Goal: Task Accomplishment & Management: Manage account settings

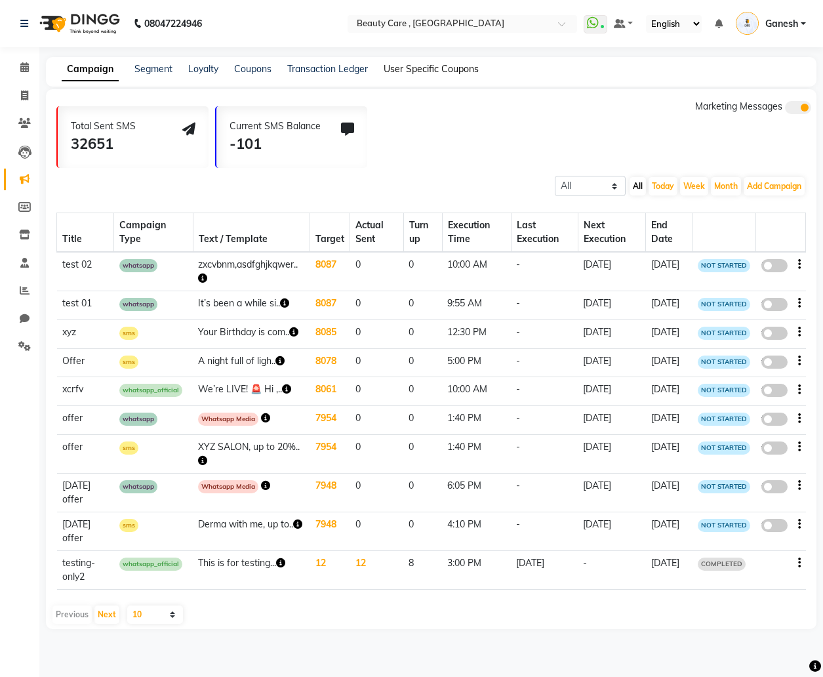
click at [428, 70] on link "User Specific Coupons" at bounding box center [431, 69] width 95 height 12
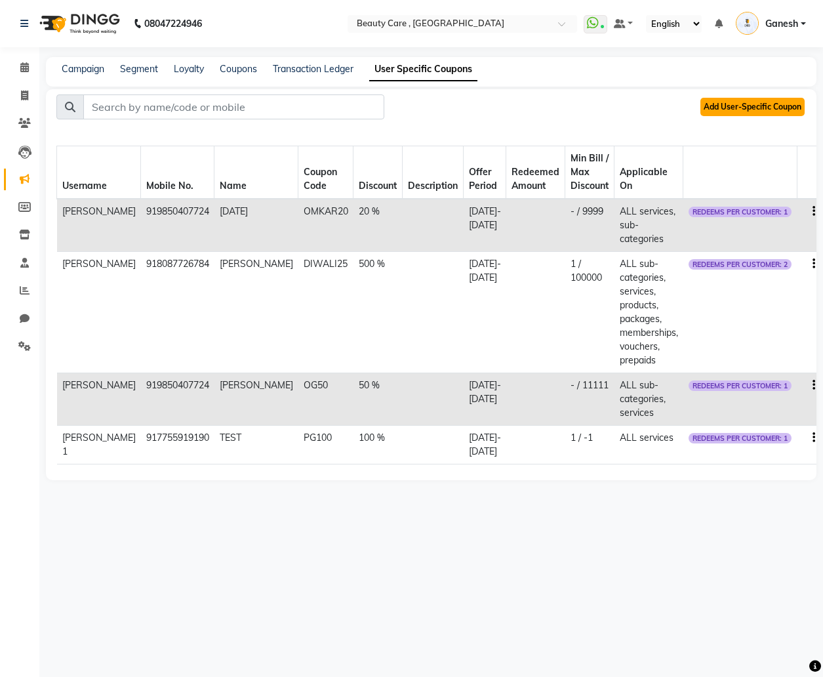
click at [740, 111] on button "Add User-Specific Coupon" at bounding box center [753, 107] width 104 height 18
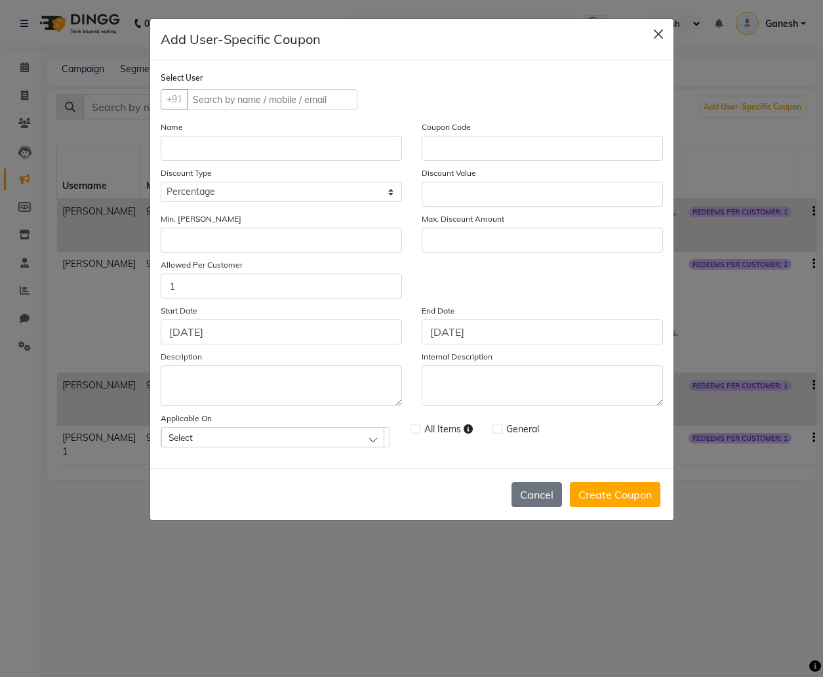
click at [663, 31] on button "Close" at bounding box center [659, 34] width 20 height 20
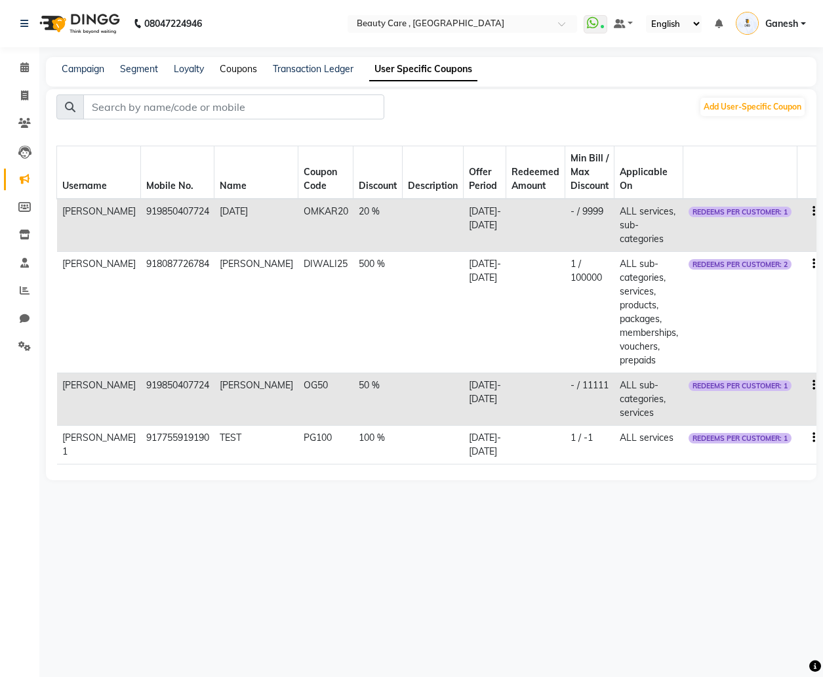
click at [231, 72] on link "Coupons" at bounding box center [238, 69] width 37 height 12
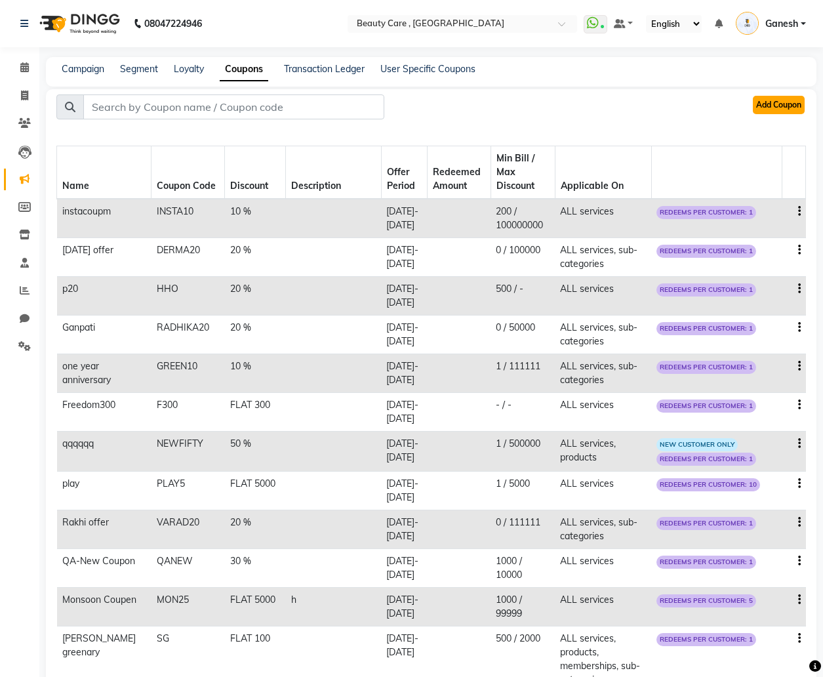
click at [777, 105] on button "Add Coupon" at bounding box center [779, 105] width 52 height 18
select select "ALL"
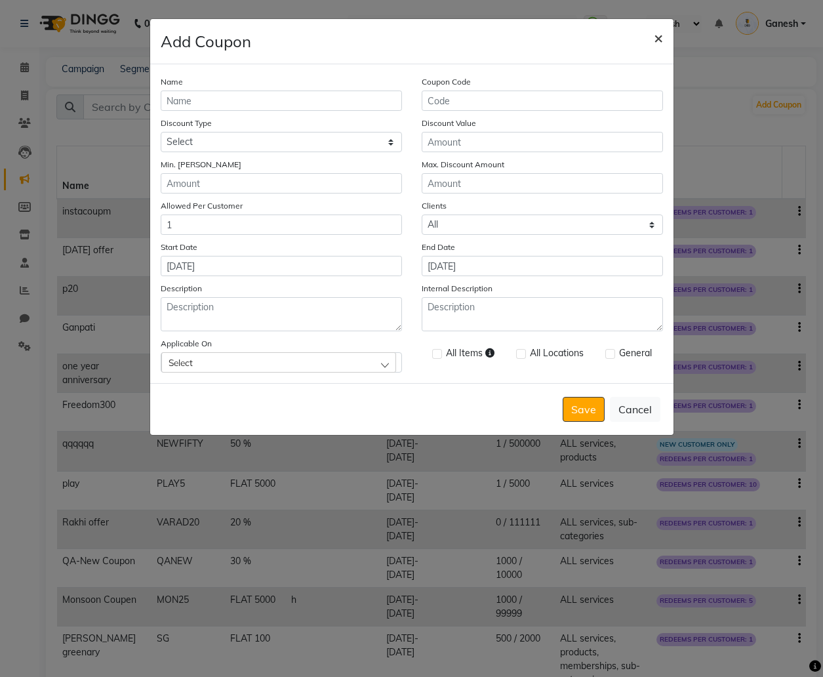
click at [659, 39] on span "×" at bounding box center [658, 38] width 9 height 20
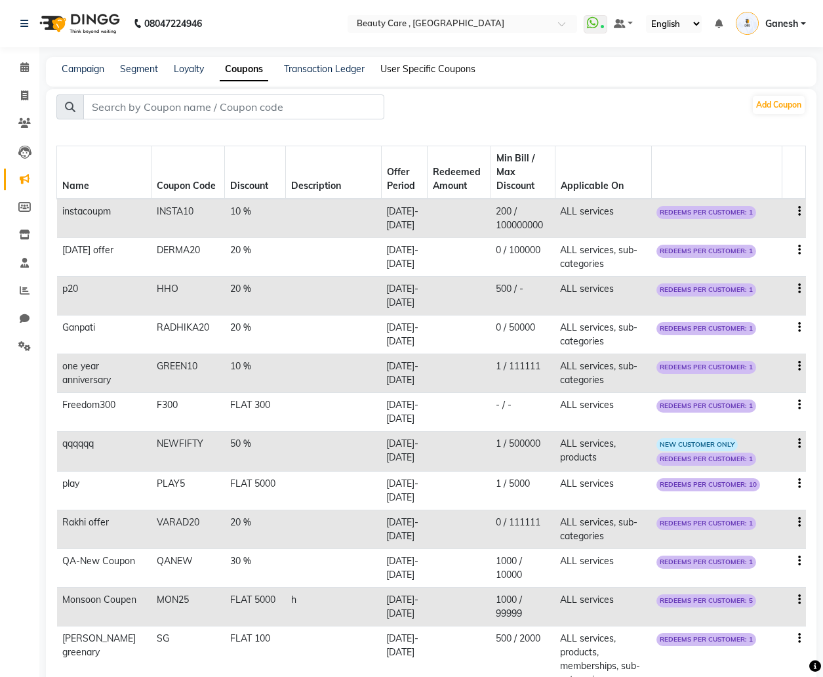
click at [434, 70] on link "User Specific Coupons" at bounding box center [427, 69] width 95 height 12
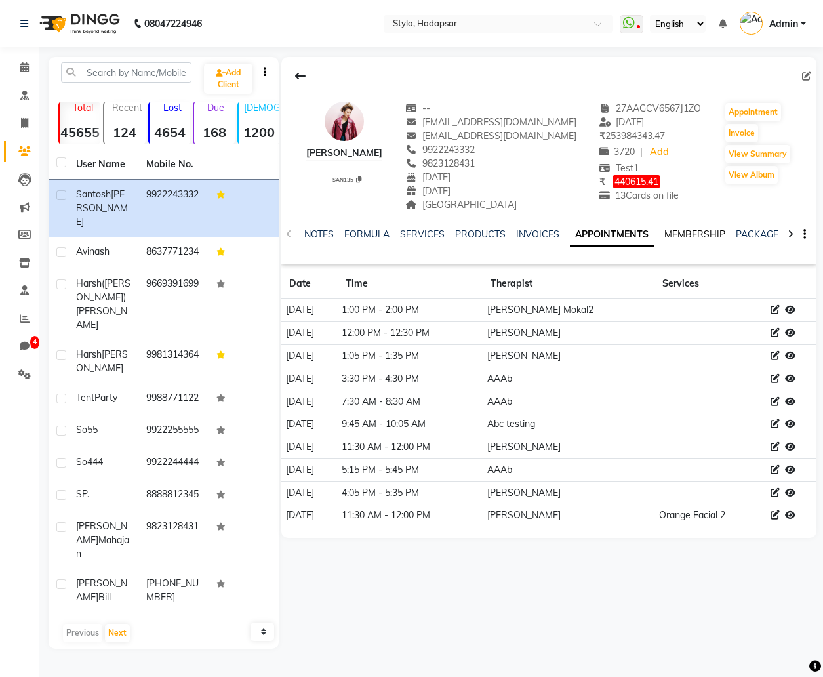
click at [714, 235] on link "MEMBERSHIP" at bounding box center [694, 234] width 61 height 12
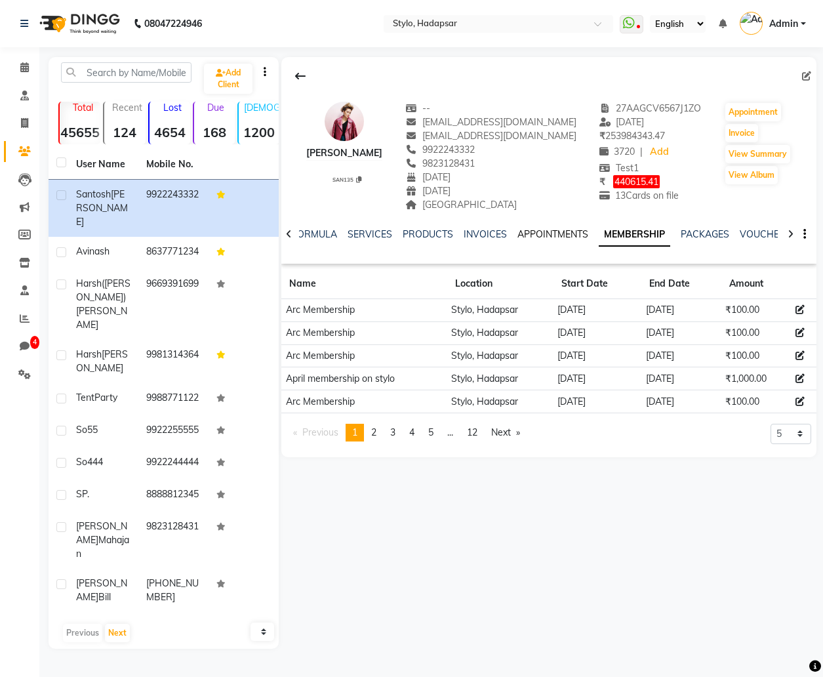
click at [558, 234] on link "APPOINTMENTS" at bounding box center [553, 234] width 71 height 12
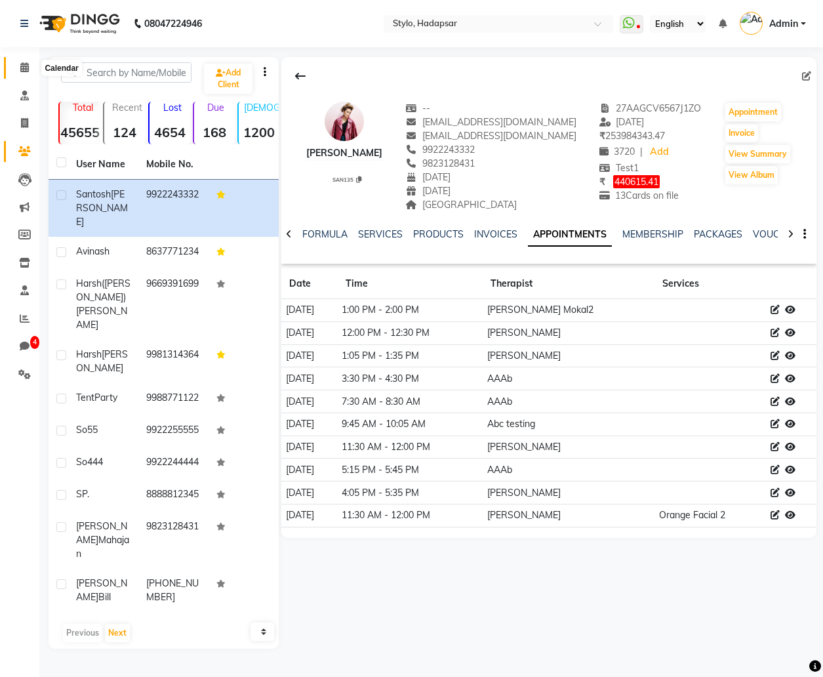
click at [23, 64] on icon at bounding box center [24, 67] width 9 height 10
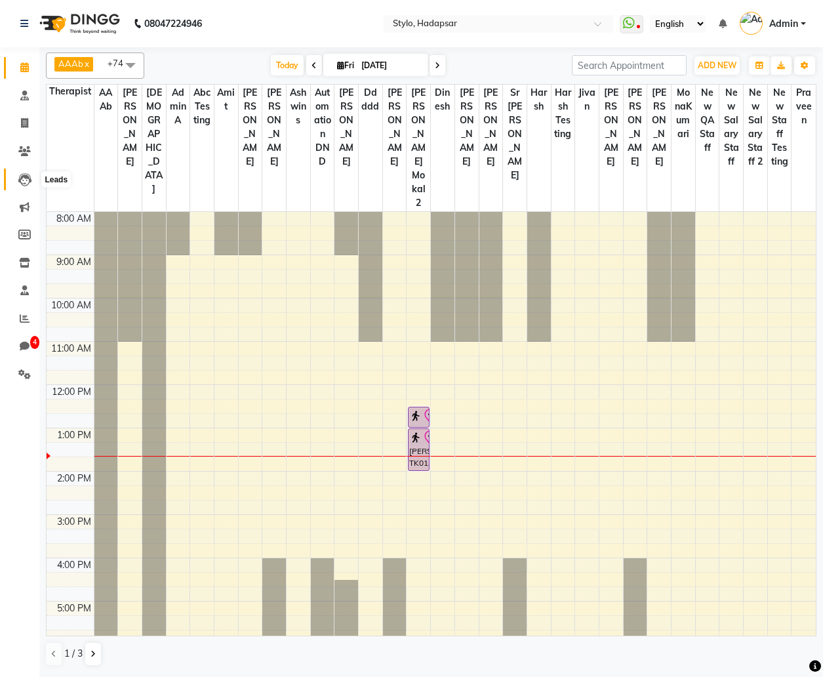
click at [26, 178] on icon at bounding box center [24, 179] width 13 height 13
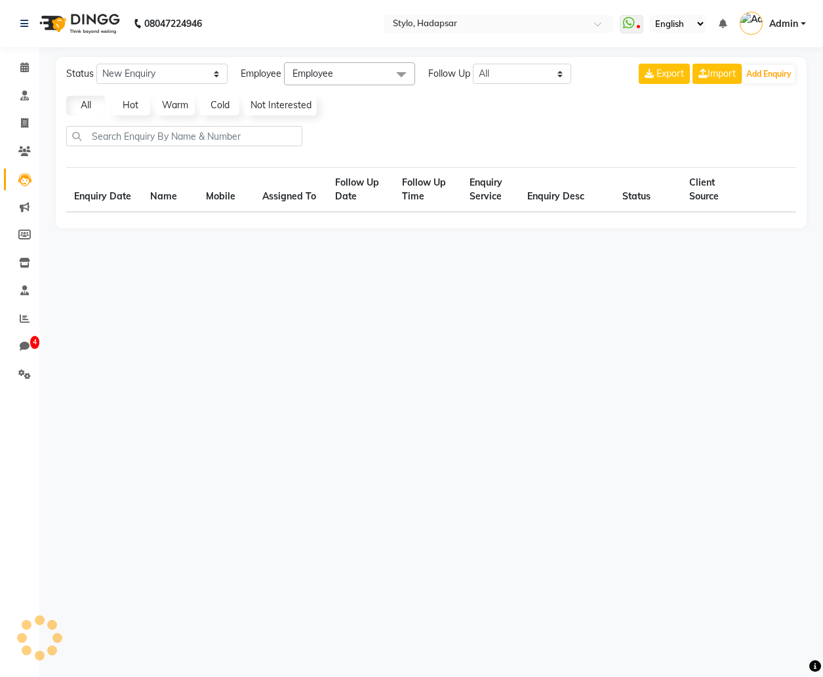
select select "10"
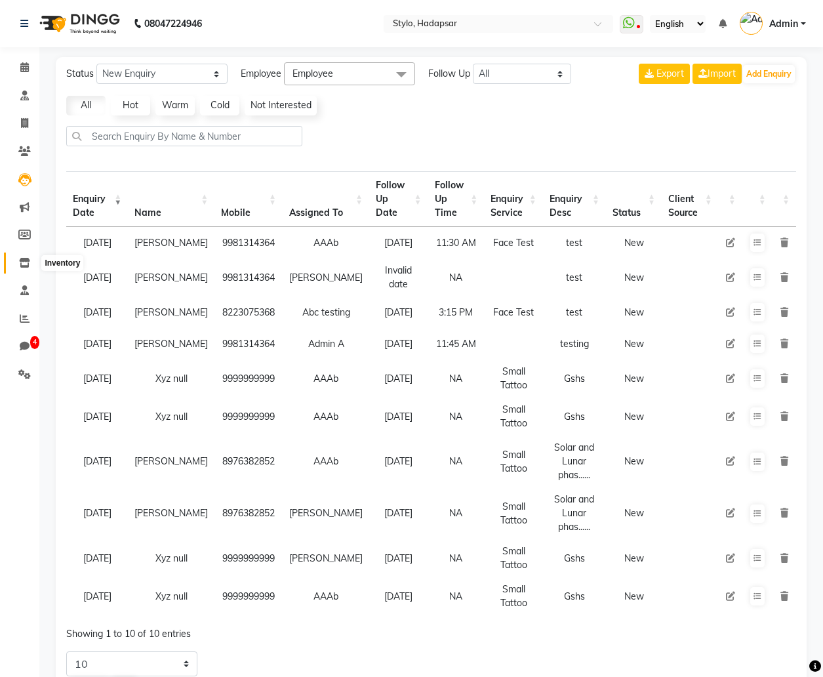
click at [19, 266] on icon at bounding box center [24, 263] width 11 height 10
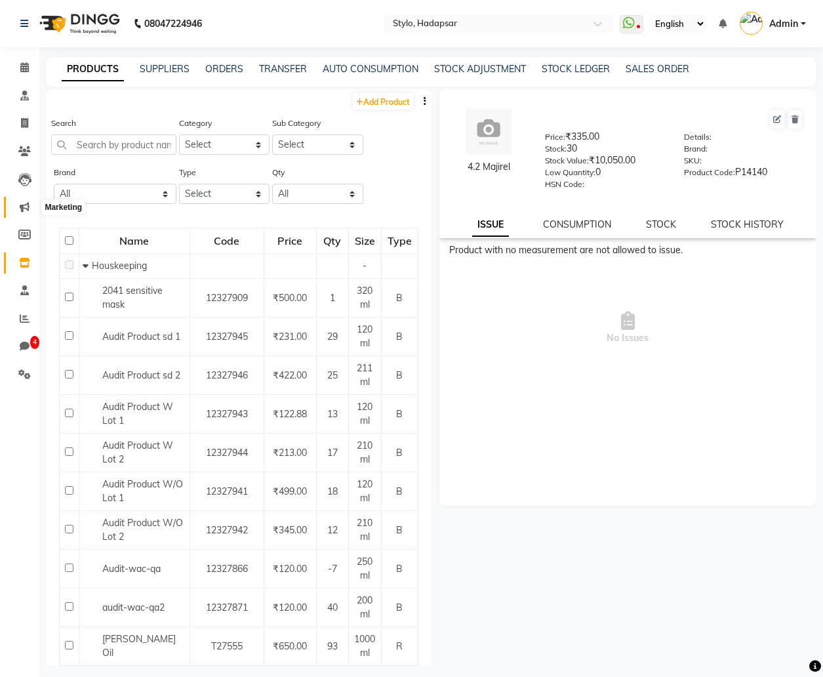
click at [25, 205] on icon at bounding box center [25, 207] width 10 height 10
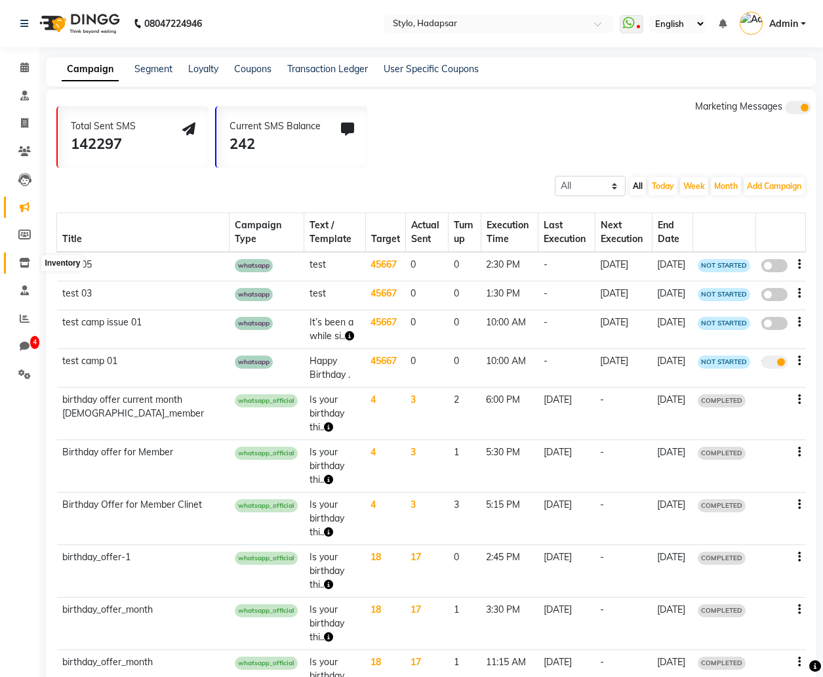
click at [26, 263] on icon at bounding box center [24, 263] width 11 height 10
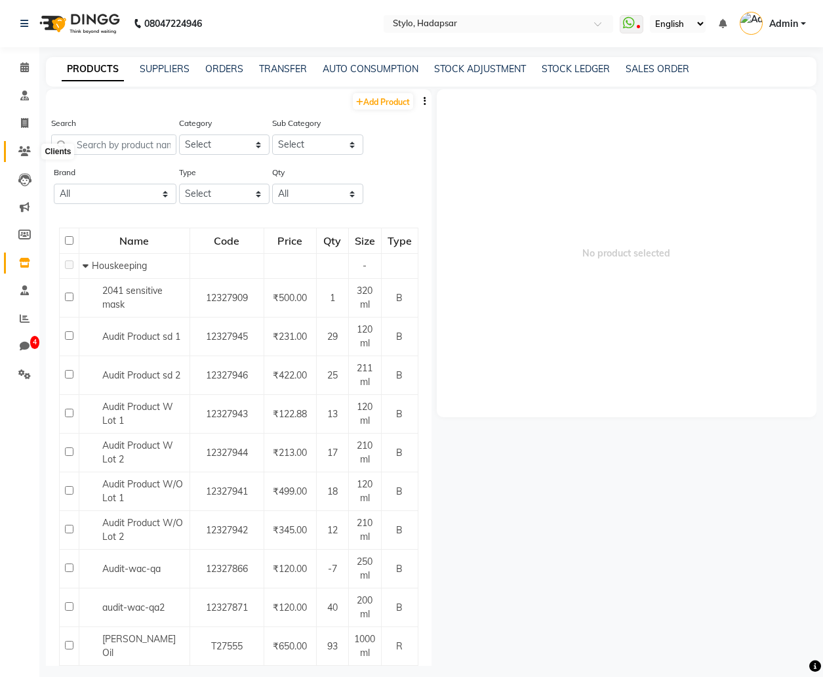
click at [22, 144] on span at bounding box center [24, 151] width 23 height 15
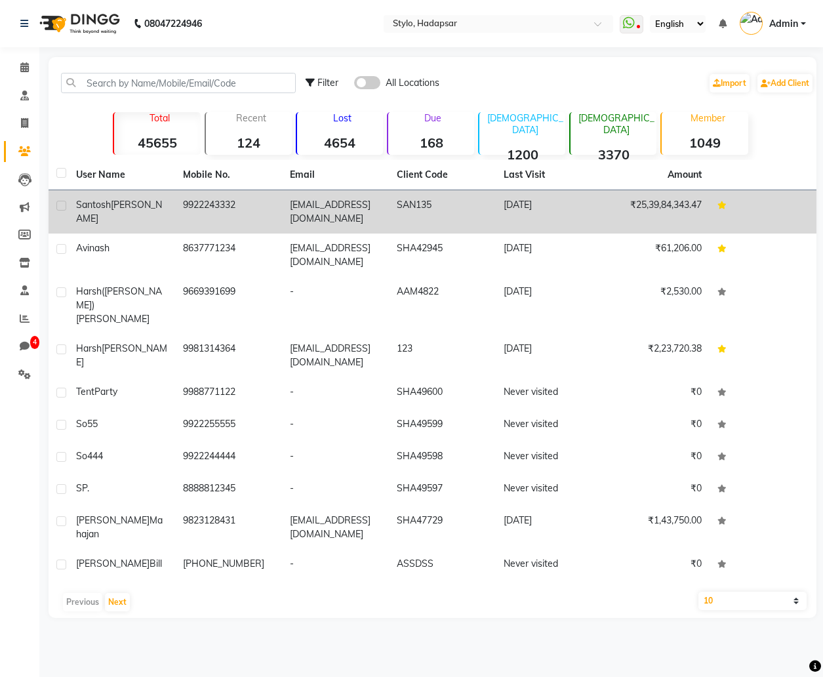
click at [134, 220] on td "[PERSON_NAME]" at bounding box center [121, 211] width 107 height 43
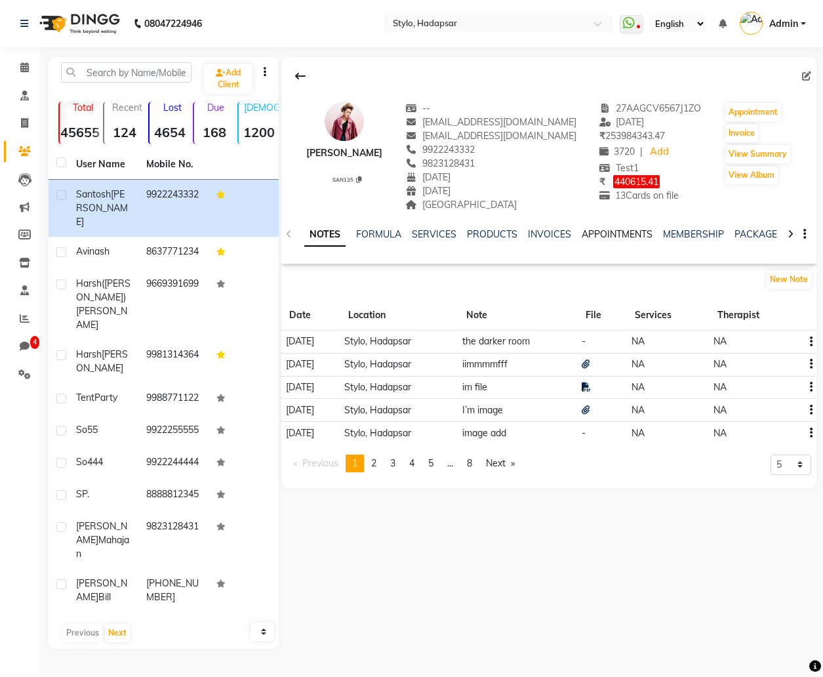
click at [603, 238] on link "APPOINTMENTS" at bounding box center [617, 234] width 71 height 12
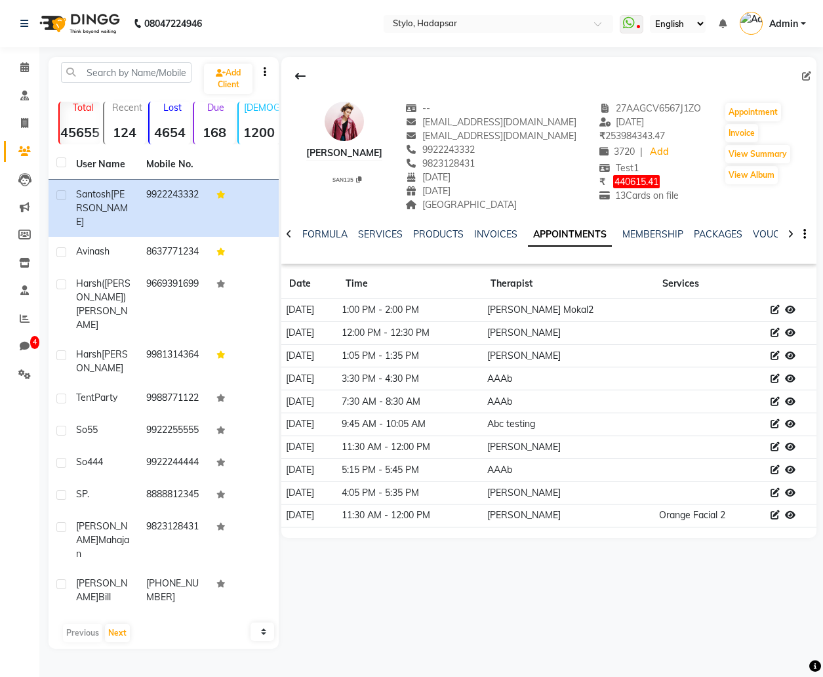
scroll to position [6, 0]
click at [794, 305] on icon at bounding box center [790, 309] width 10 height 9
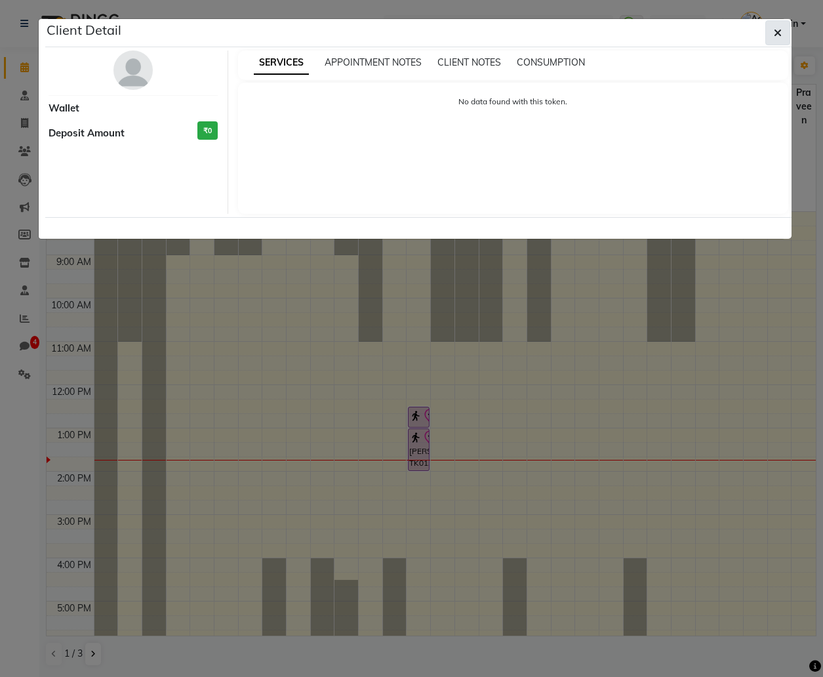
click at [777, 36] on icon "button" at bounding box center [778, 33] width 8 height 10
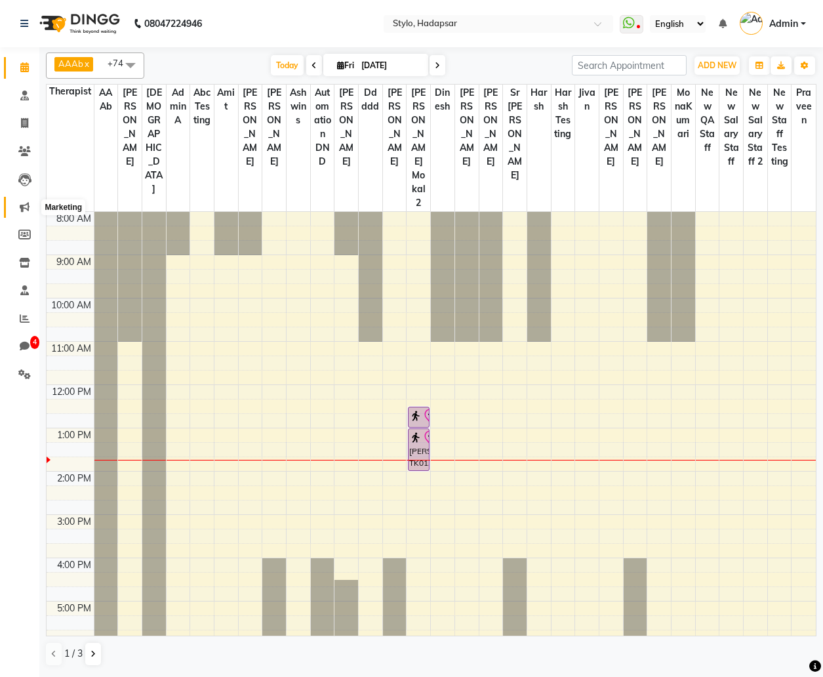
click at [22, 207] on icon at bounding box center [25, 207] width 10 height 10
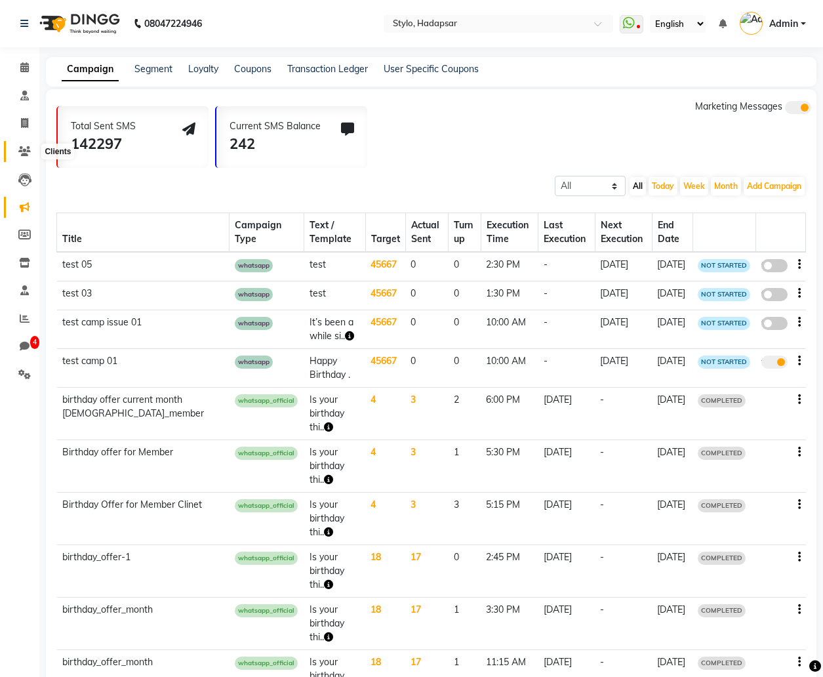
click at [28, 153] on icon at bounding box center [24, 151] width 12 height 10
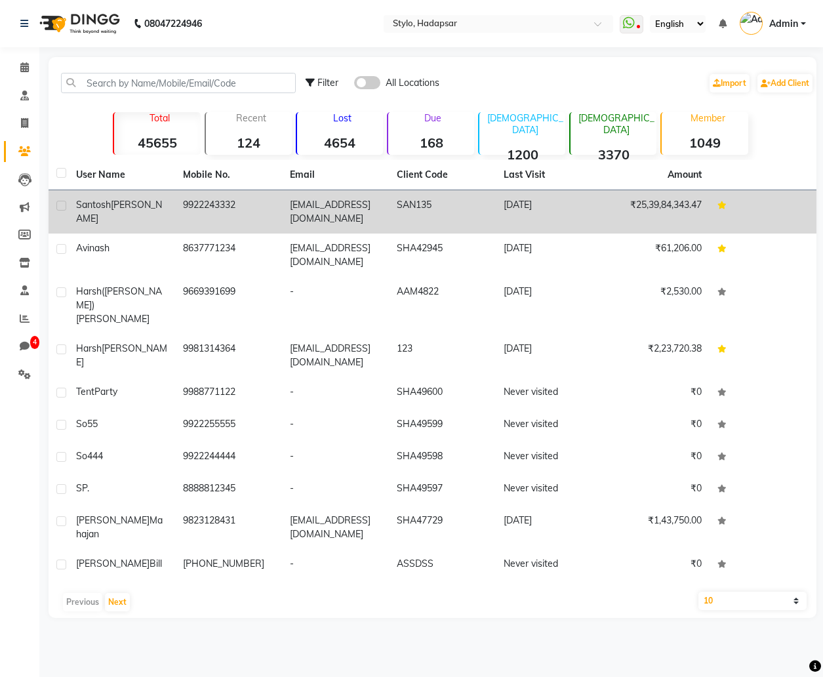
click at [110, 220] on td "[PERSON_NAME]" at bounding box center [121, 211] width 107 height 43
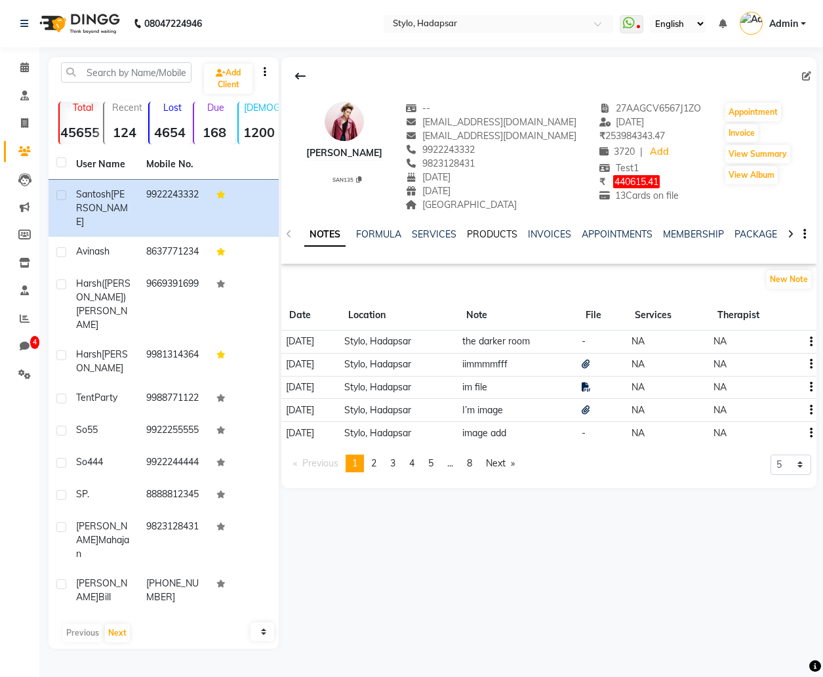
click at [480, 233] on link "PRODUCTS" at bounding box center [492, 234] width 51 height 12
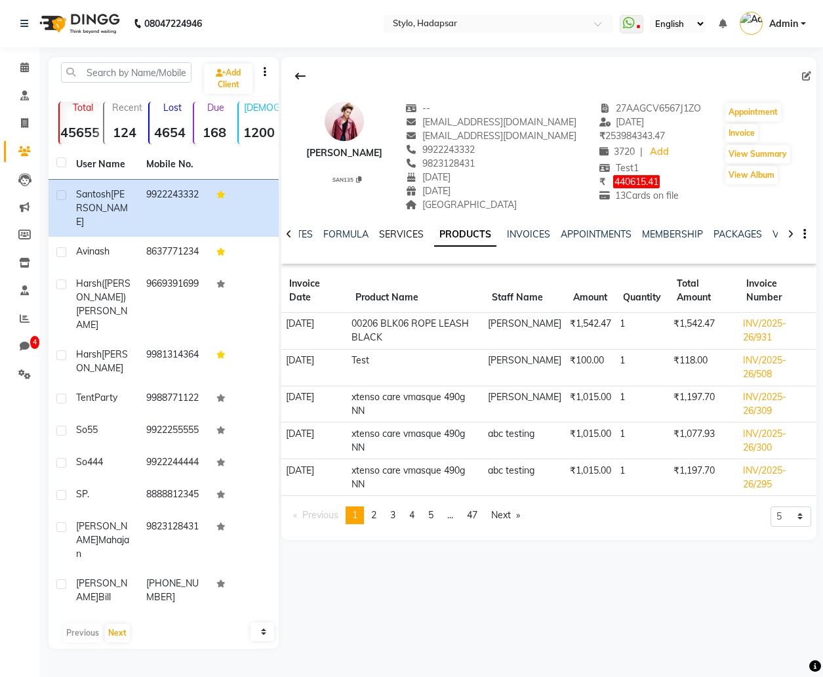
click at [394, 233] on link "SERVICES" at bounding box center [401, 234] width 45 height 12
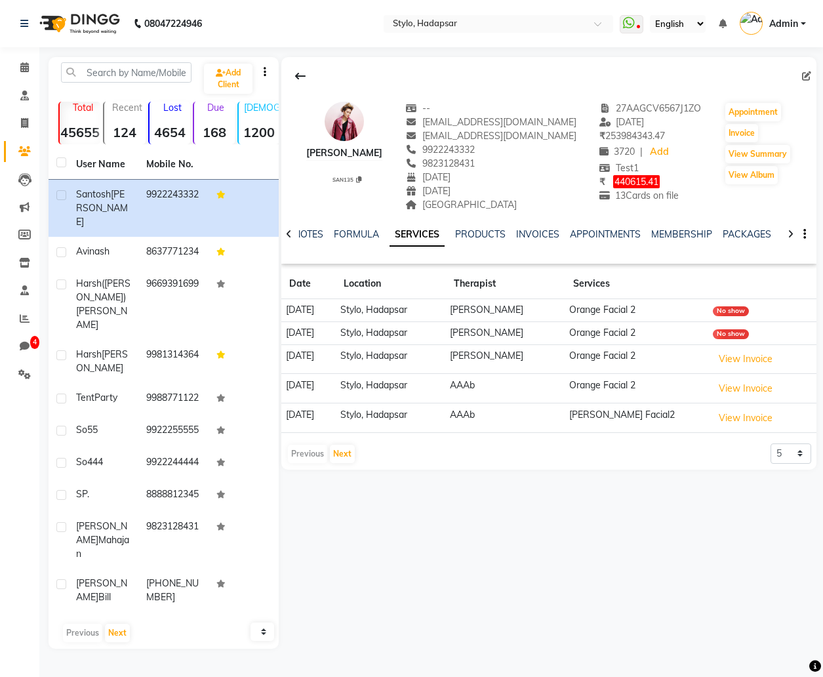
scroll to position [6, 0]
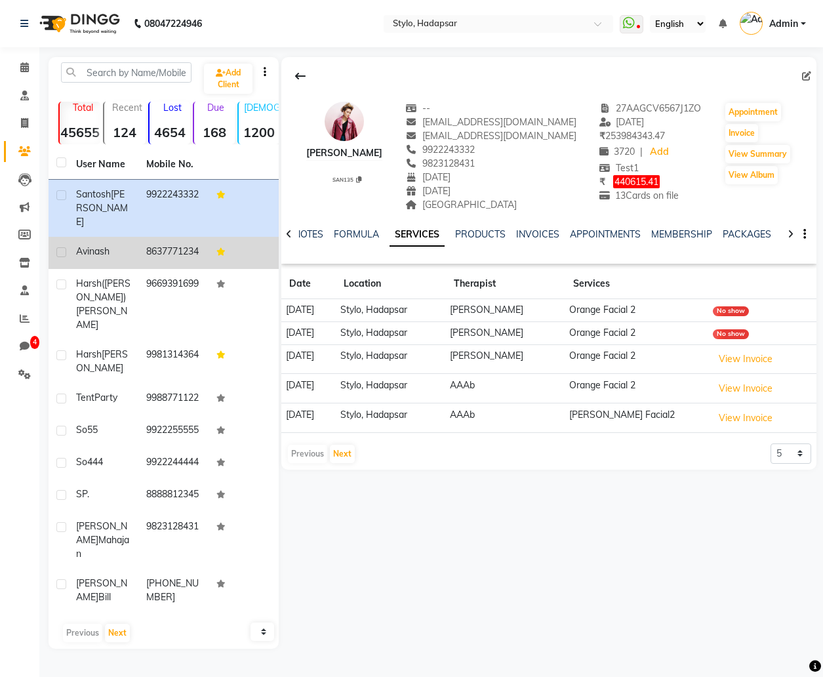
click at [125, 242] on td "Avinash" at bounding box center [103, 253] width 70 height 32
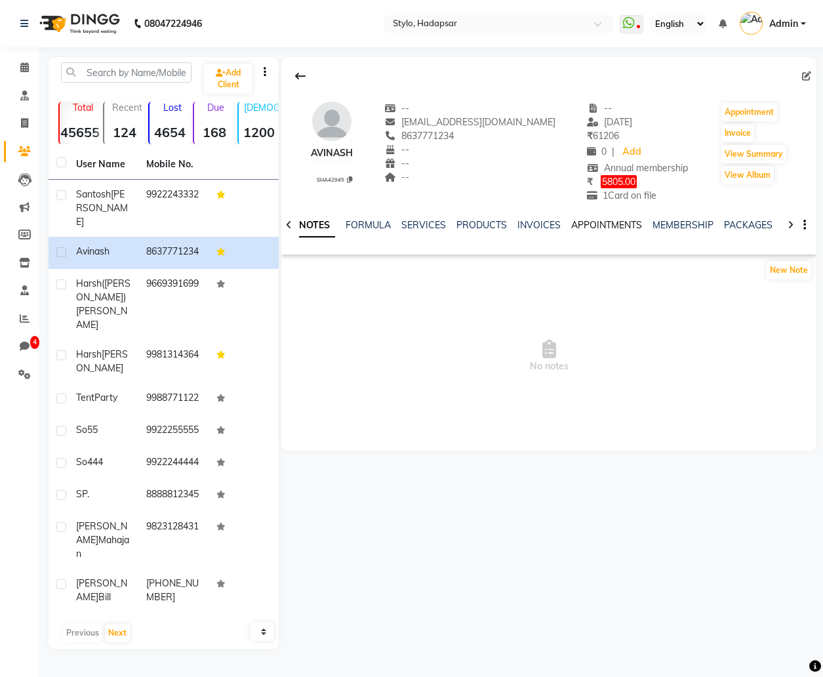
click at [619, 219] on link "APPOINTMENTS" at bounding box center [606, 225] width 71 height 12
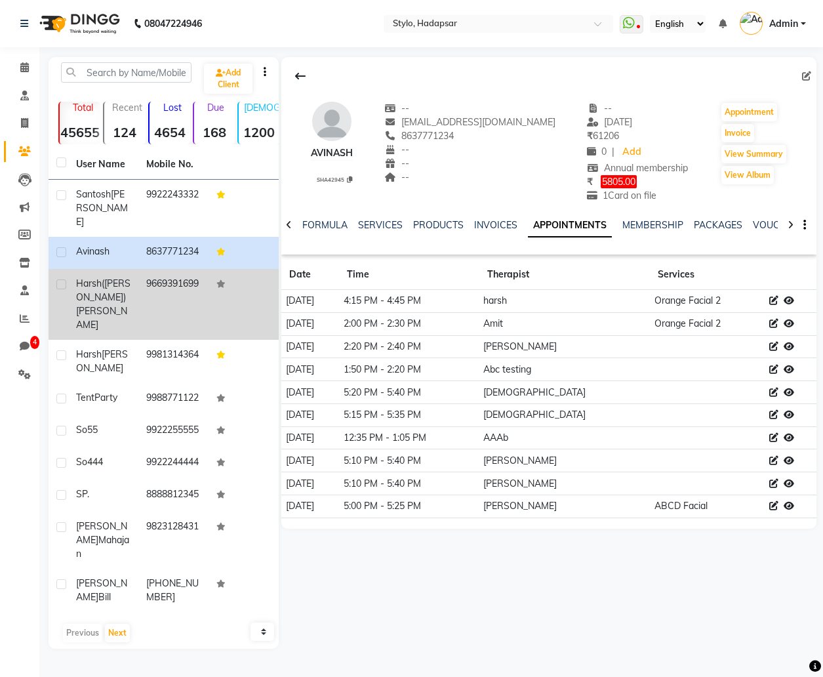
click at [92, 305] on span "[PERSON_NAME]" at bounding box center [101, 318] width 51 height 26
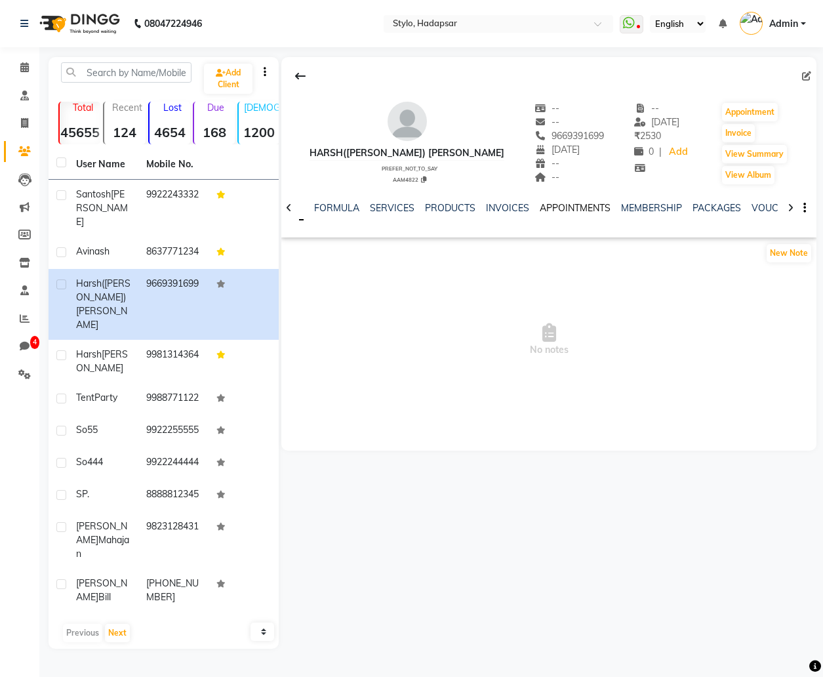
click at [581, 207] on link "APPOINTMENTS" at bounding box center [575, 208] width 71 height 12
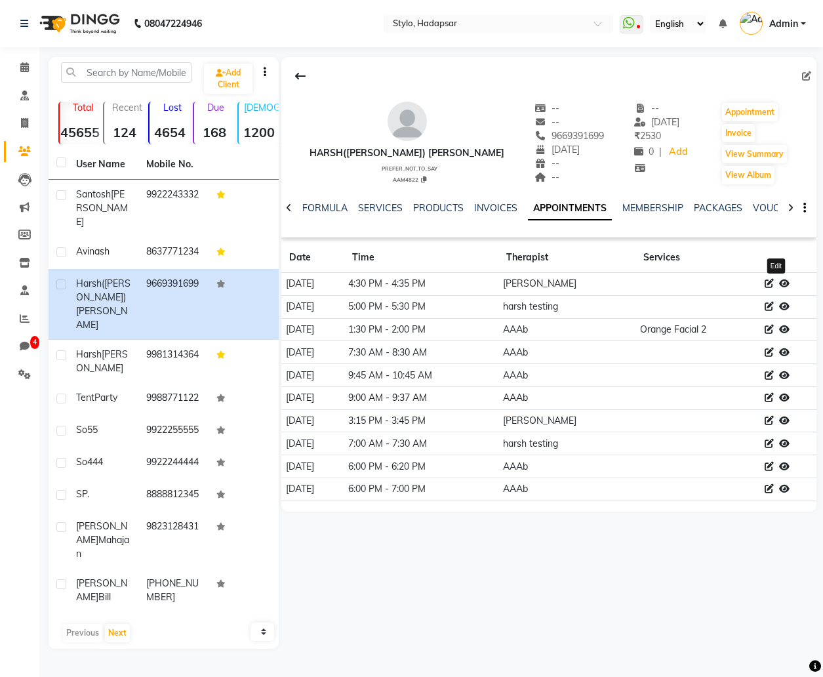
click at [774, 283] on icon at bounding box center [769, 283] width 9 height 9
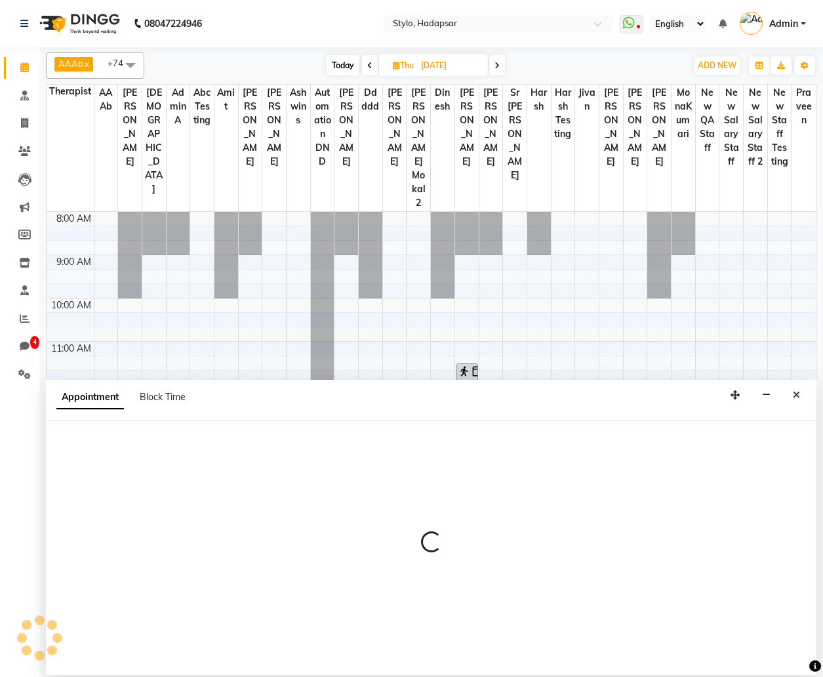
select select "tentative"
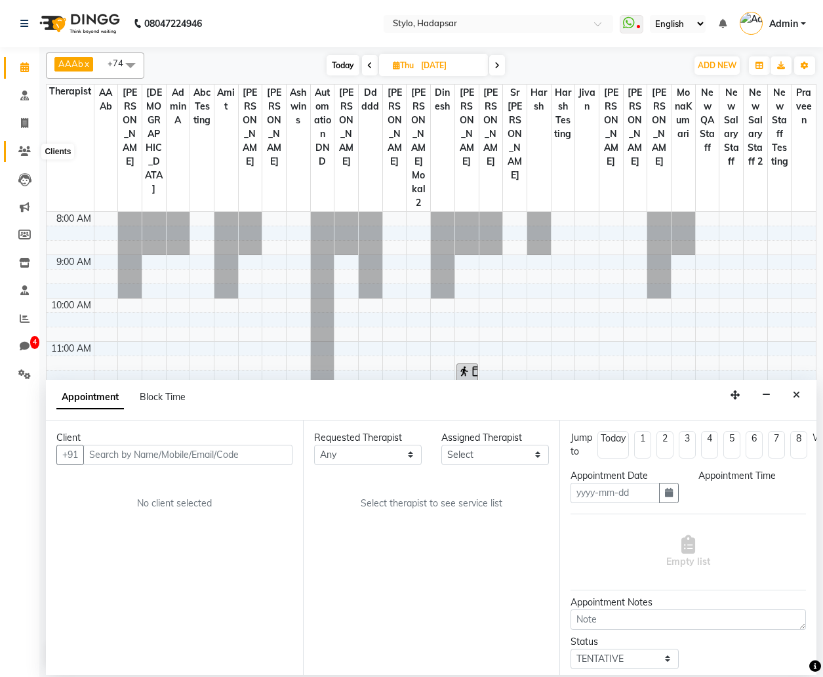
click at [23, 157] on span at bounding box center [24, 151] width 23 height 15
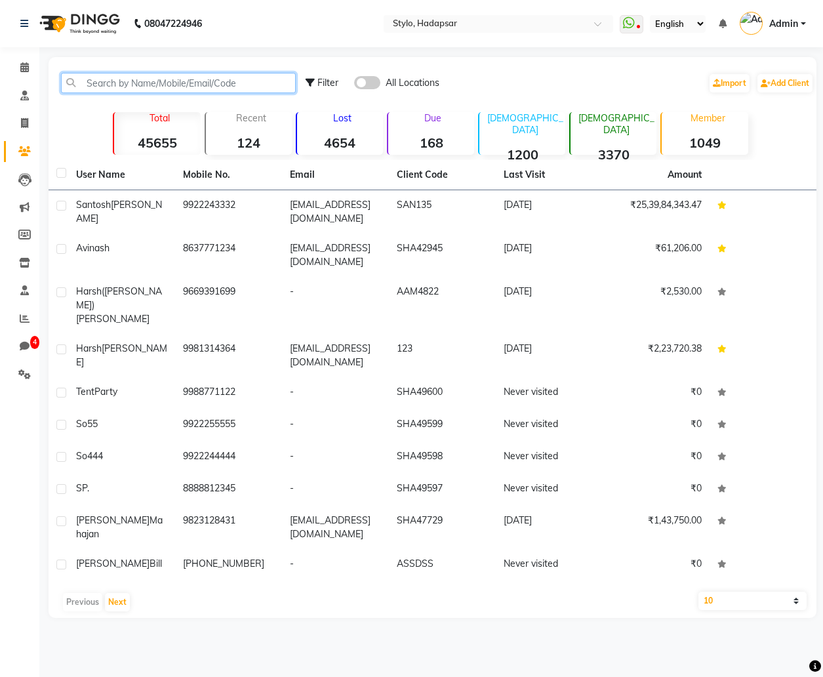
click at [131, 79] on input "text" at bounding box center [178, 83] width 235 height 20
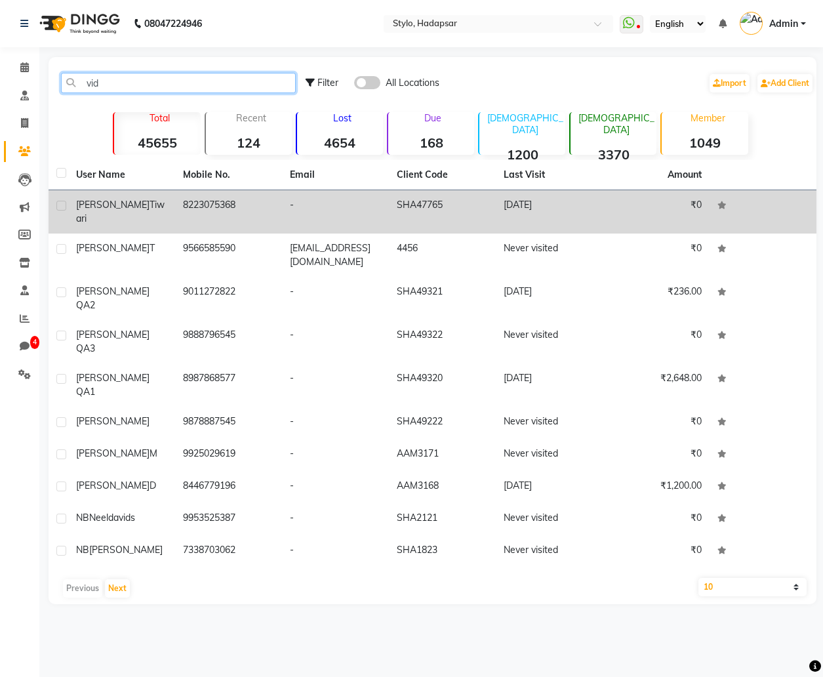
type input "vid"
click at [128, 207] on div "[PERSON_NAME]" at bounding box center [121, 212] width 91 height 28
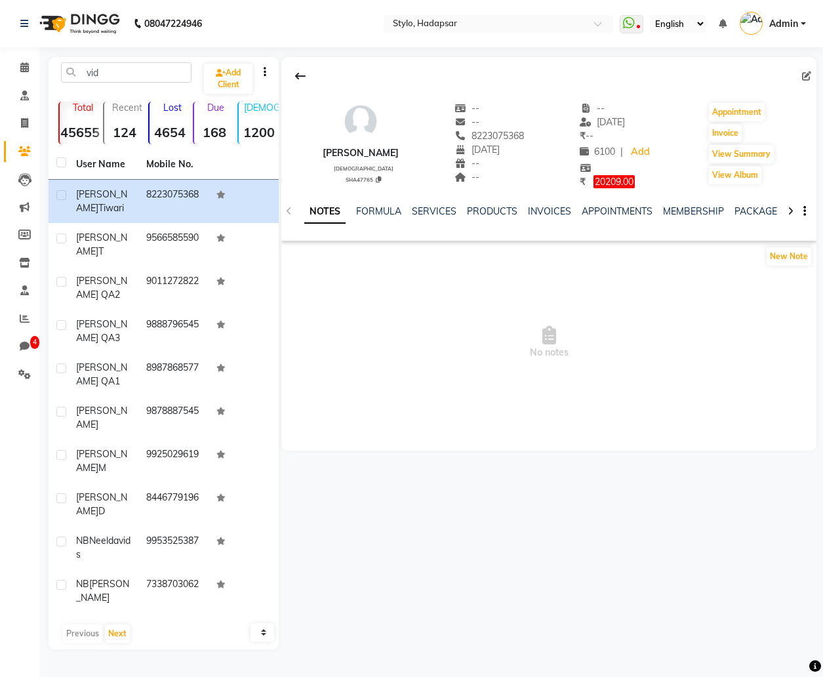
click at [626, 217] on div "APPOINTMENTS" at bounding box center [617, 212] width 71 height 14
click at [626, 207] on link "APPOINTMENTS" at bounding box center [617, 211] width 71 height 12
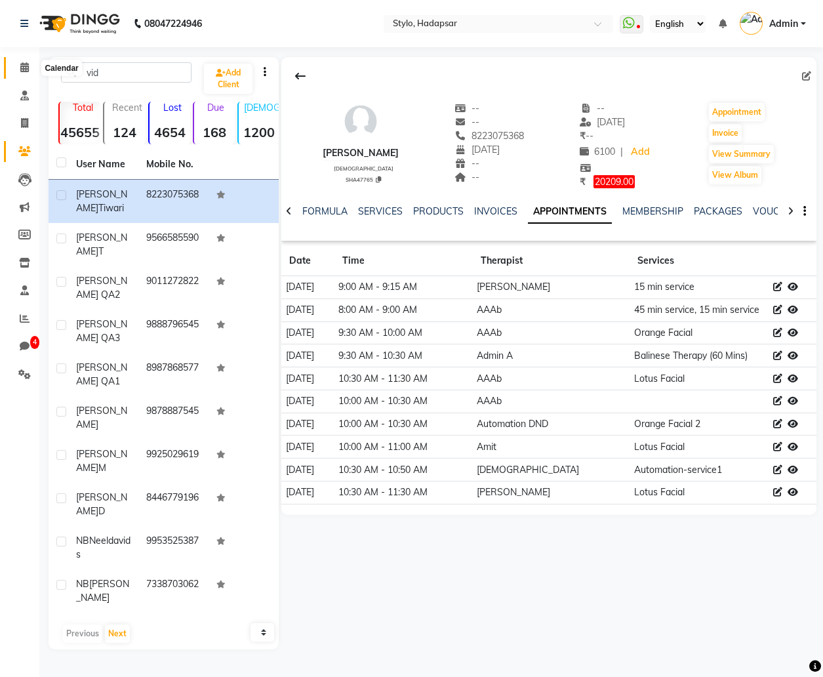
click at [31, 70] on span at bounding box center [24, 67] width 23 height 15
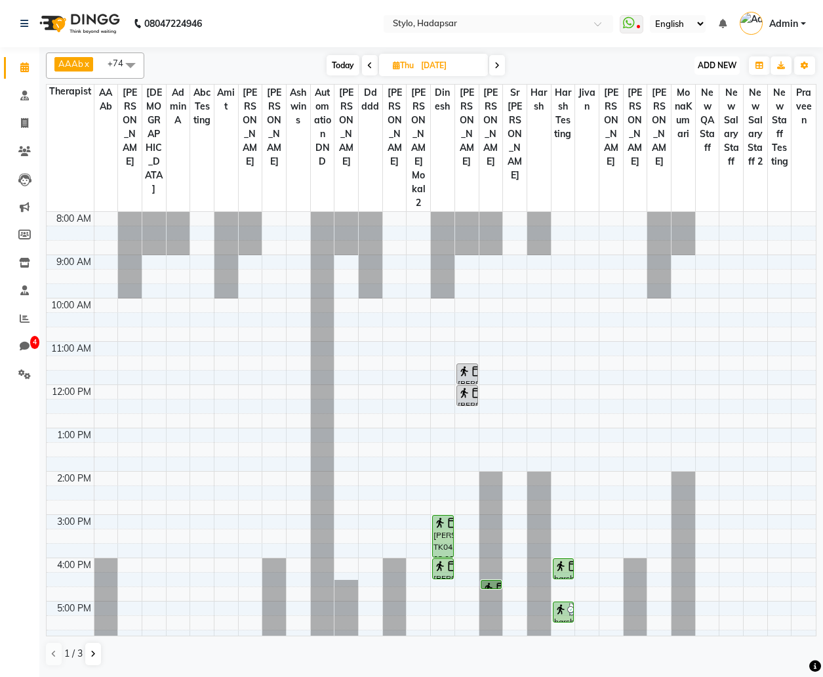
click at [703, 73] on button "ADD NEW Toggle Dropdown" at bounding box center [717, 65] width 45 height 18
click at [335, 58] on span "Today" at bounding box center [343, 65] width 33 height 20
type input "[DATE]"
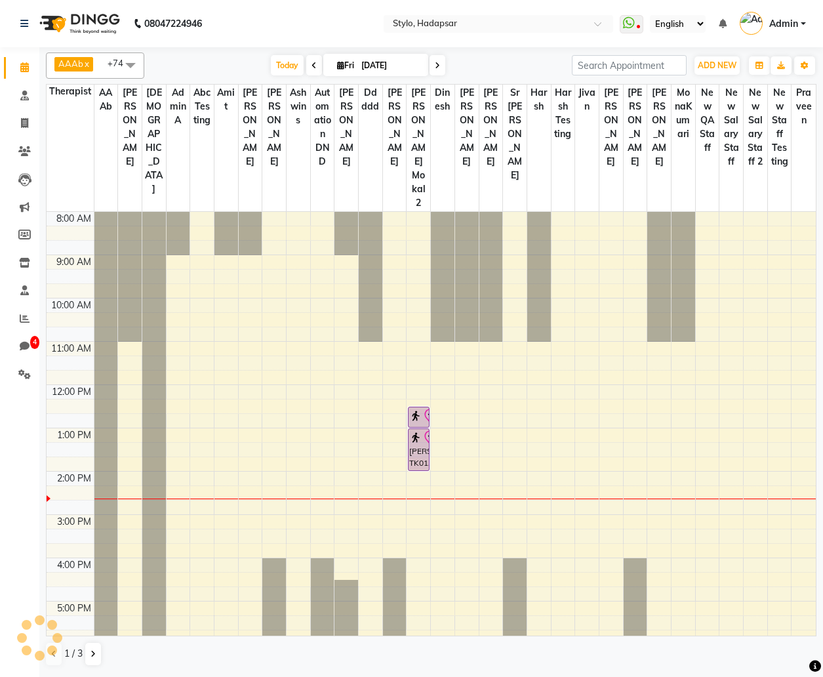
scroll to position [184, 0]
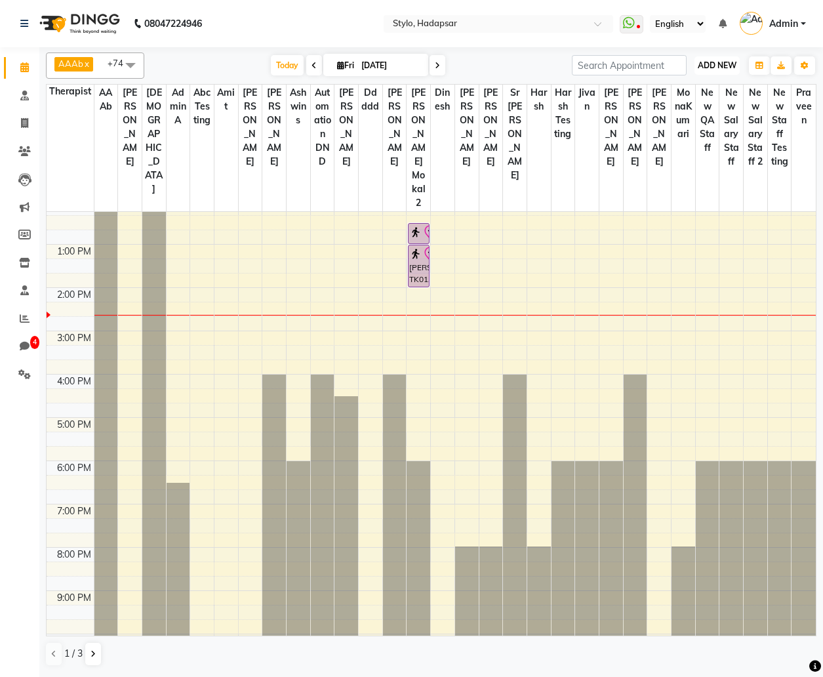
click at [714, 68] on span "ADD NEW" at bounding box center [717, 65] width 39 height 10
click at [703, 90] on button "Add Appointment" at bounding box center [688, 90] width 104 height 17
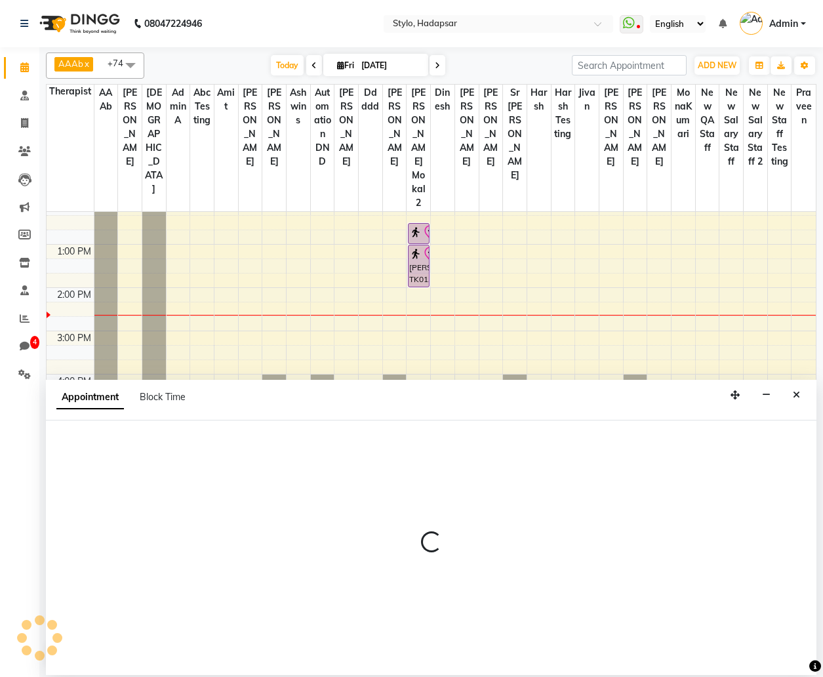
select select "tentative"
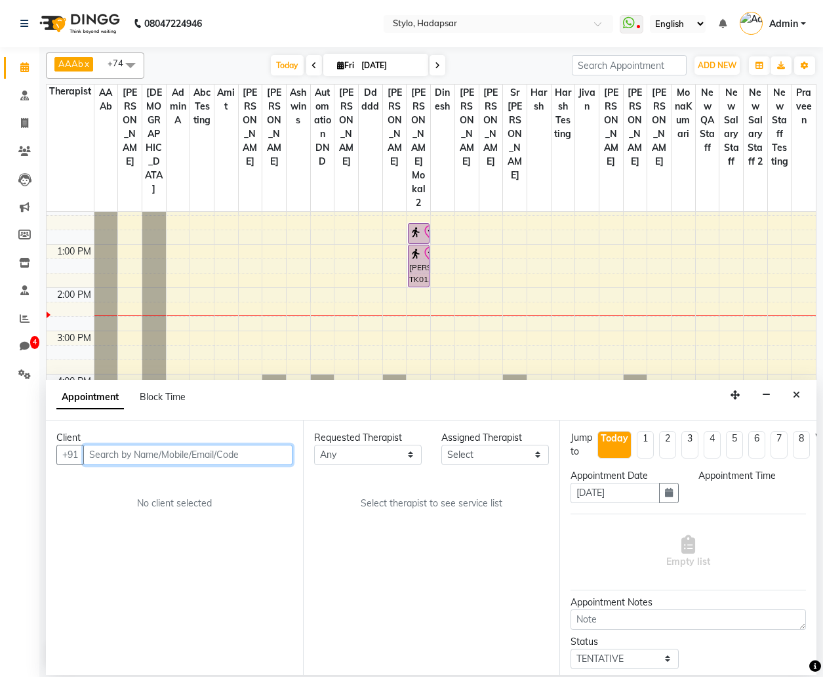
select select "540"
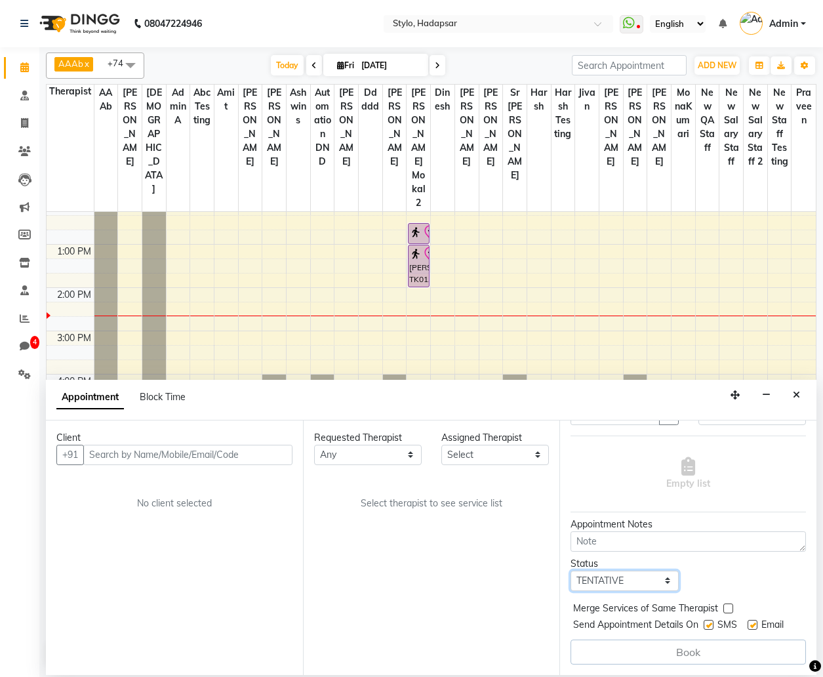
click at [647, 583] on select "Select TENTATIVE CONFIRM CHECK-IN UPCOMING" at bounding box center [625, 581] width 108 height 20
click at [23, 154] on icon at bounding box center [24, 151] width 12 height 10
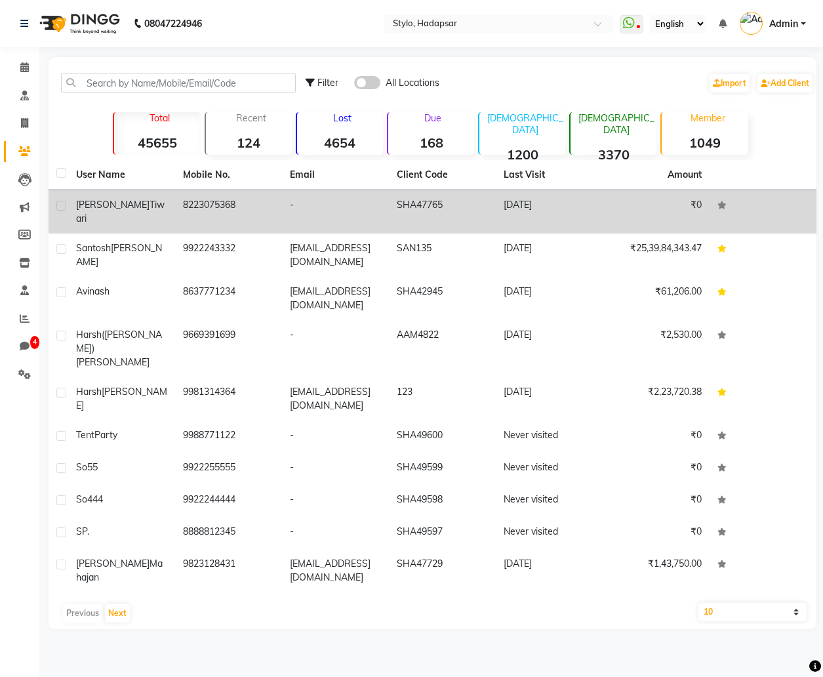
click at [106, 205] on span "tiwari" at bounding box center [120, 212] width 89 height 26
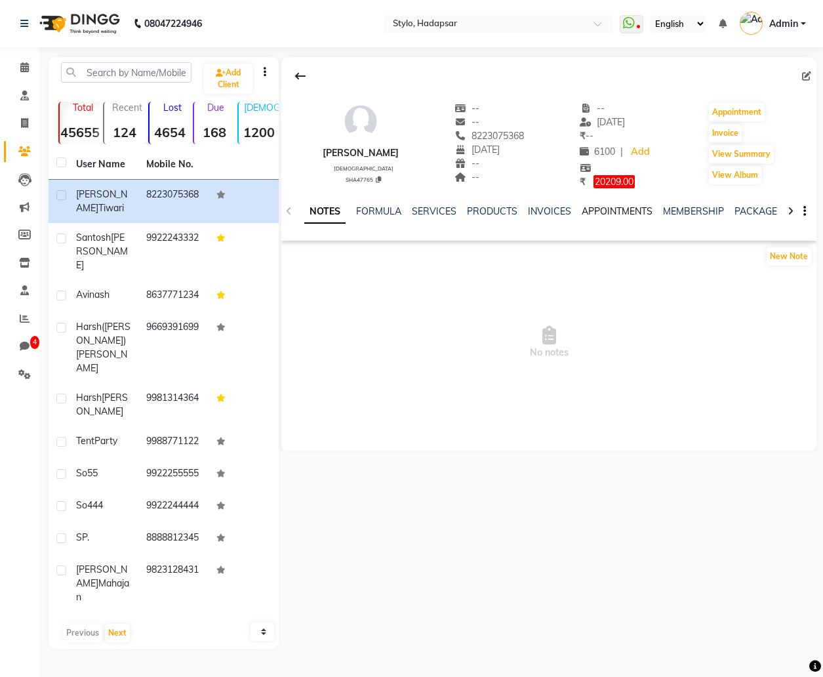
click at [632, 212] on link "APPOINTMENTS" at bounding box center [617, 211] width 71 height 12
